Goal: Task Accomplishment & Management: Manage account settings

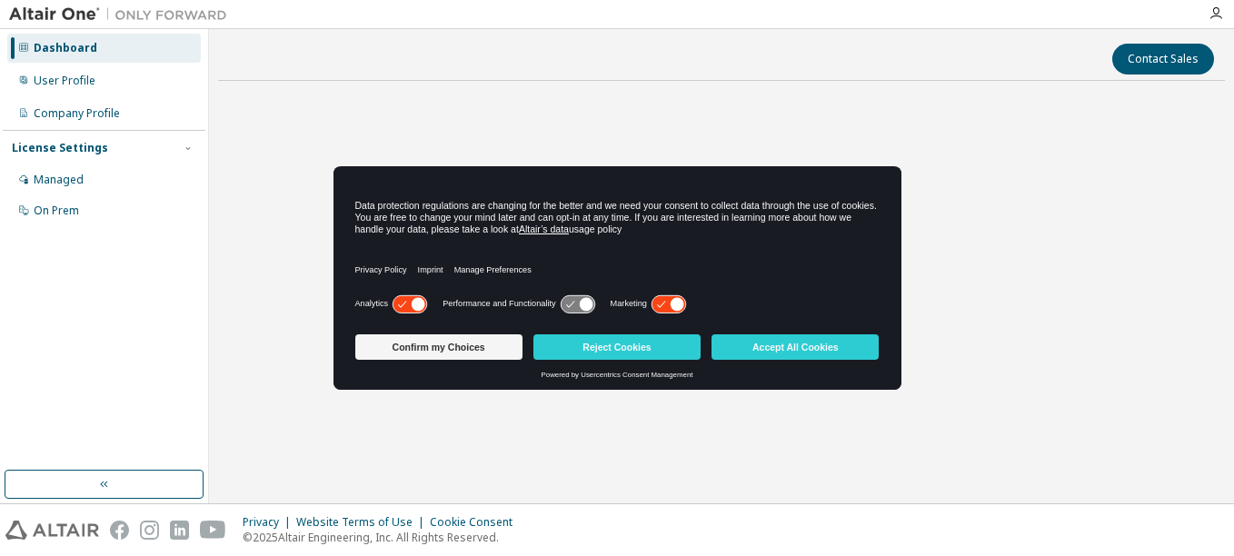
click at [668, 304] on icon at bounding box center [669, 303] width 34 height 17
click at [774, 350] on button "Accept All Cookies" at bounding box center [795, 347] width 167 height 25
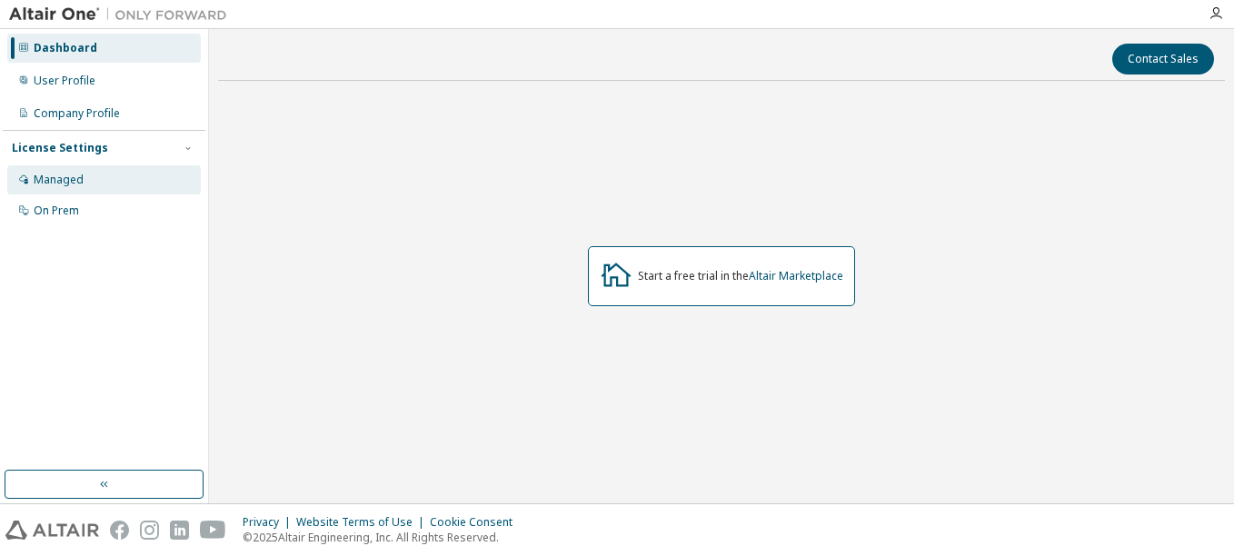
click at [62, 185] on div "Managed" at bounding box center [59, 180] width 50 height 15
